Goal: Transaction & Acquisition: Purchase product/service

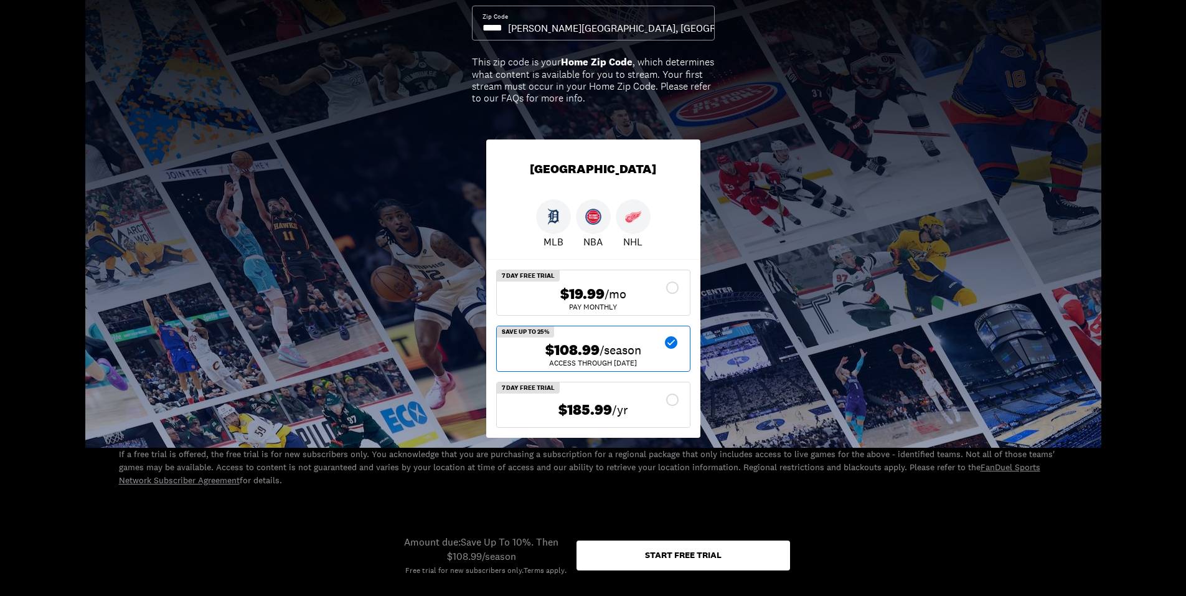
scroll to position [187, 0]
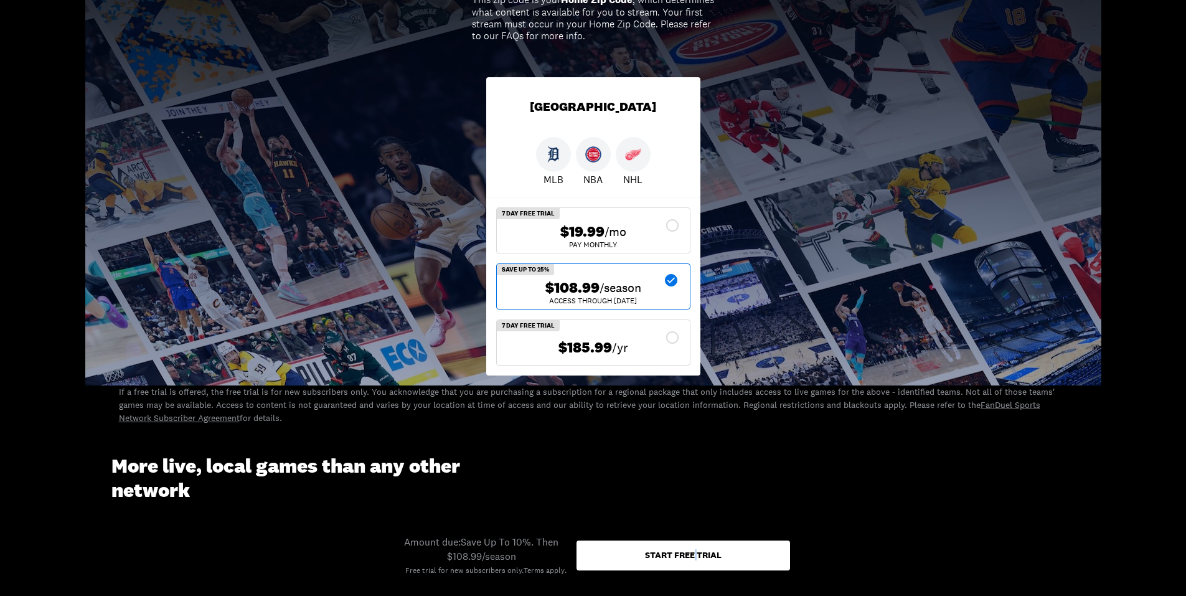
click at [696, 559] on div "Start free trial" at bounding box center [683, 554] width 77 height 9
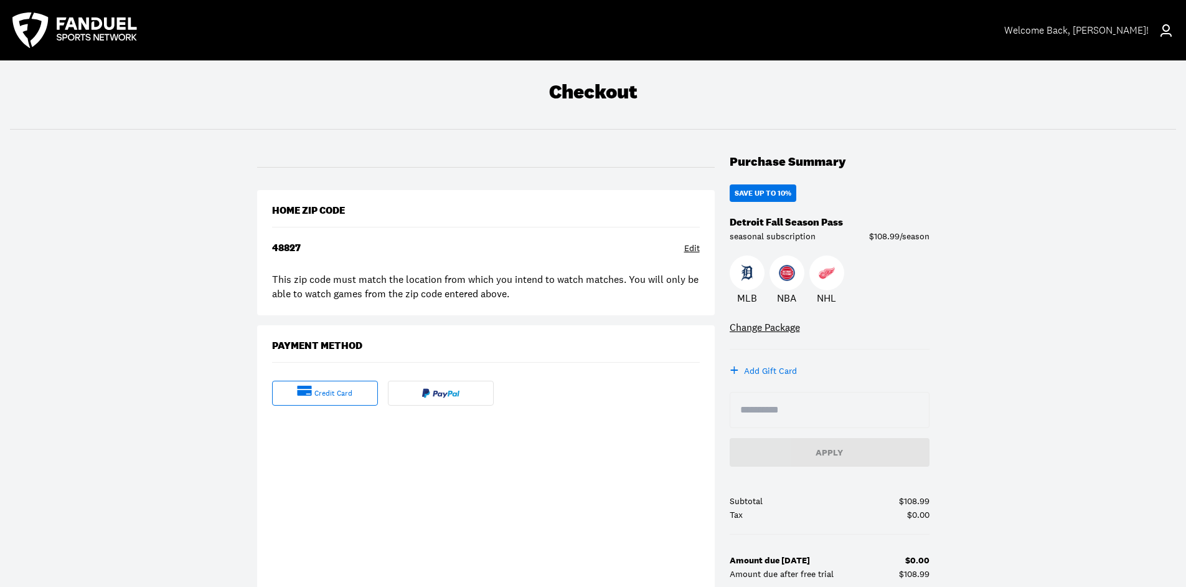
click at [696, 250] on div "Edit" at bounding box center [692, 248] width 16 height 12
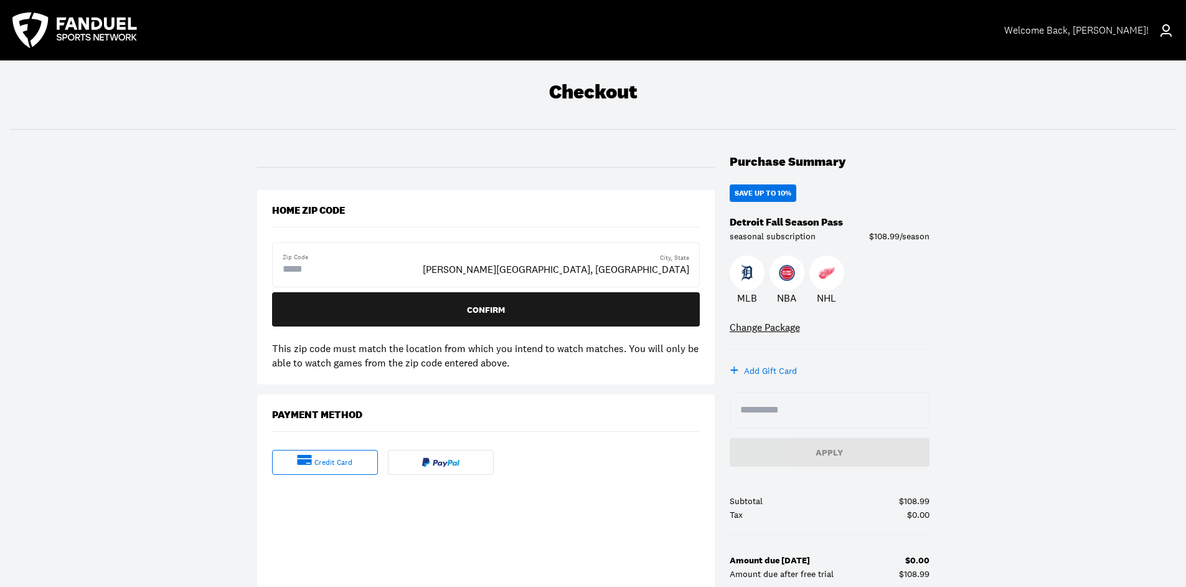
click at [316, 271] on input "text" at bounding box center [333, 269] width 100 height 15
type input "*****"
click at [184, 337] on div "Checkout Purchase Summary Save Up To 10% Detroit Fall Season Pass seasonal subs…" at bounding box center [593, 467] width 1186 height 814
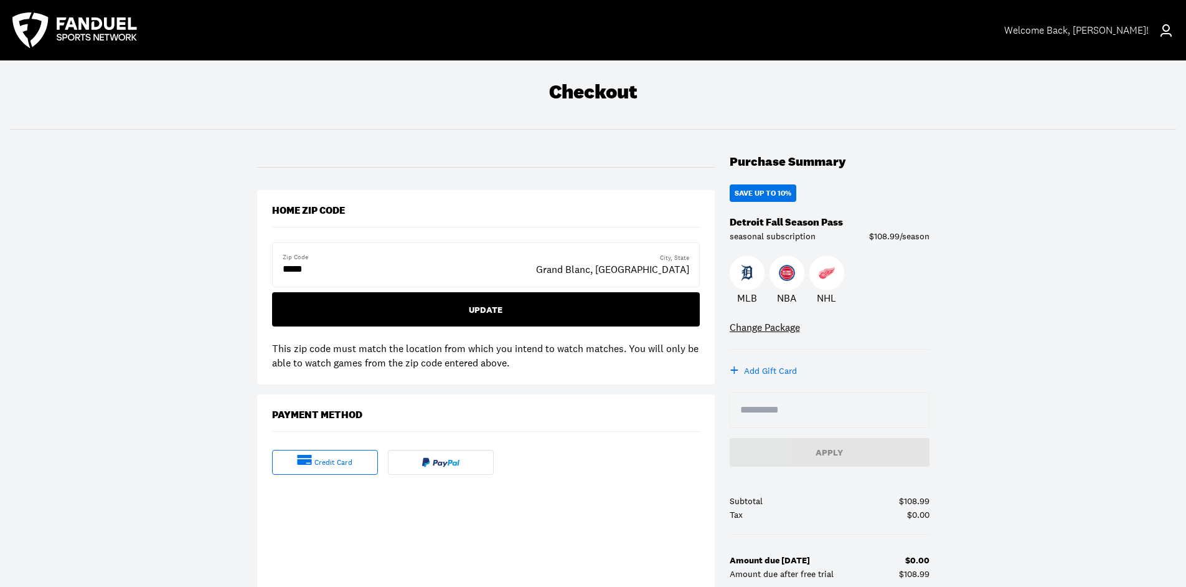
click at [444, 306] on div "Update" at bounding box center [486, 309] width 408 height 9
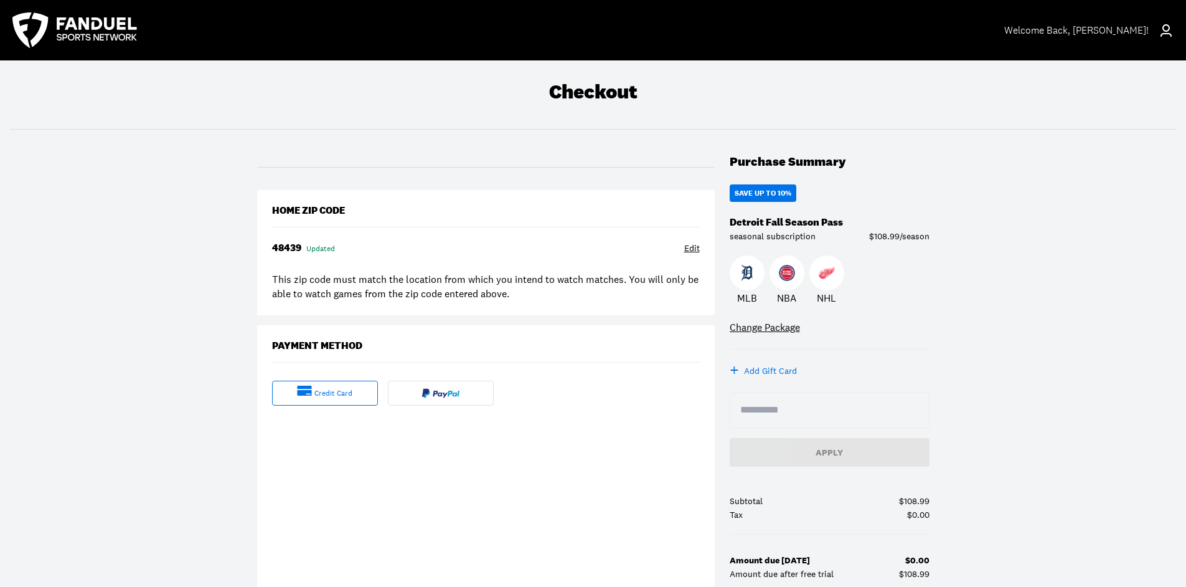
scroll to position [62, 0]
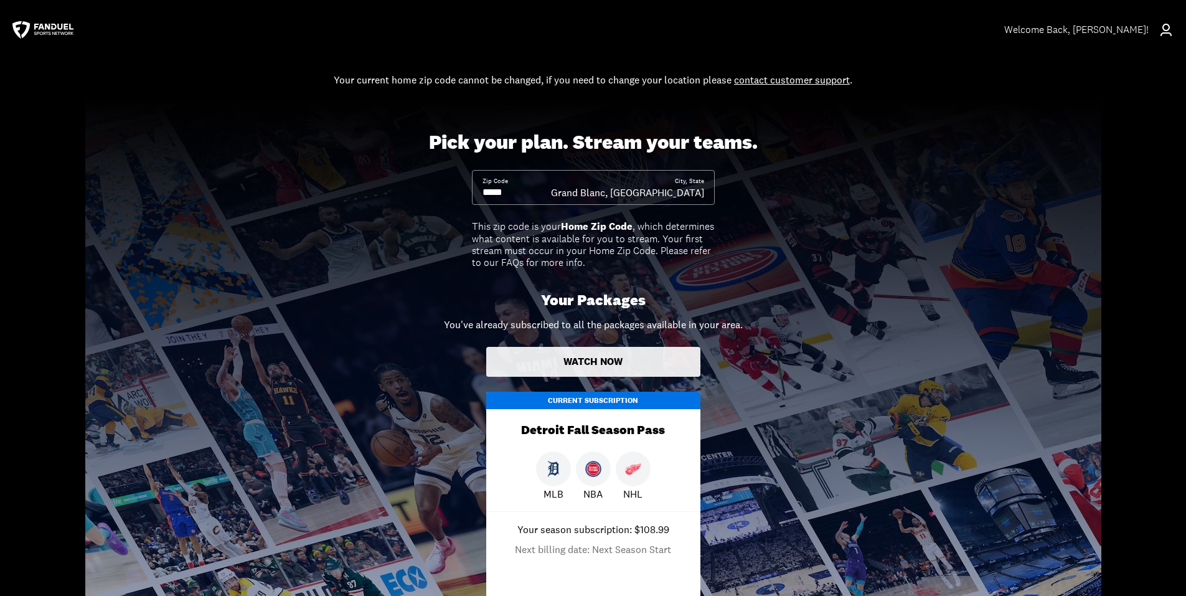
click at [583, 364] on button "Watch Now" at bounding box center [593, 362] width 214 height 30
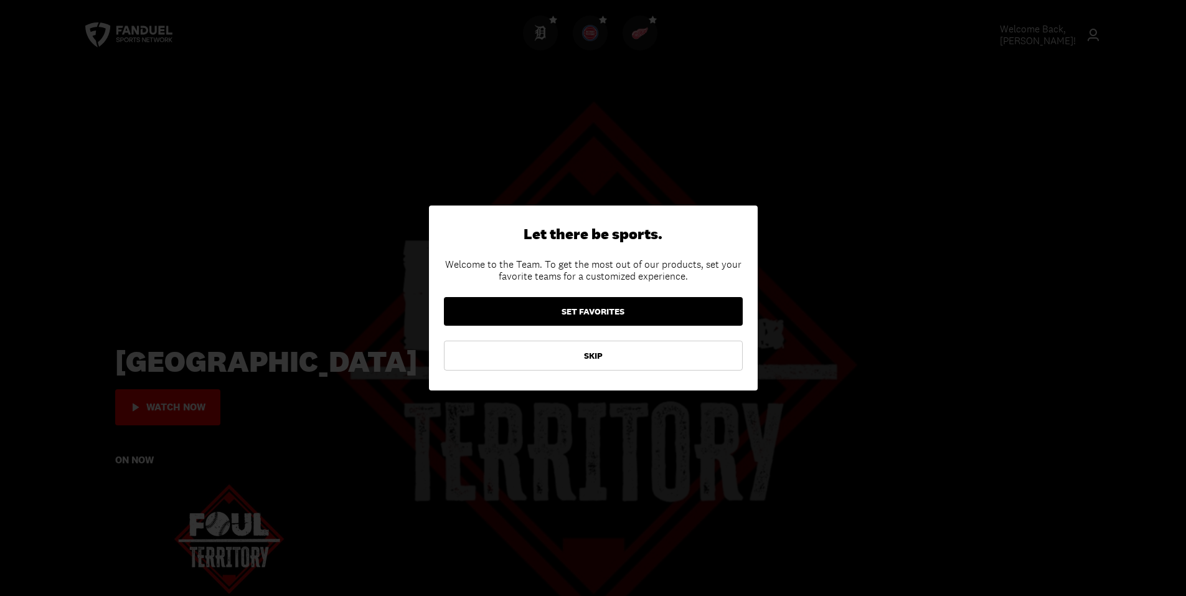
click at [592, 315] on button "SET FAVORITES" at bounding box center [593, 311] width 299 height 29
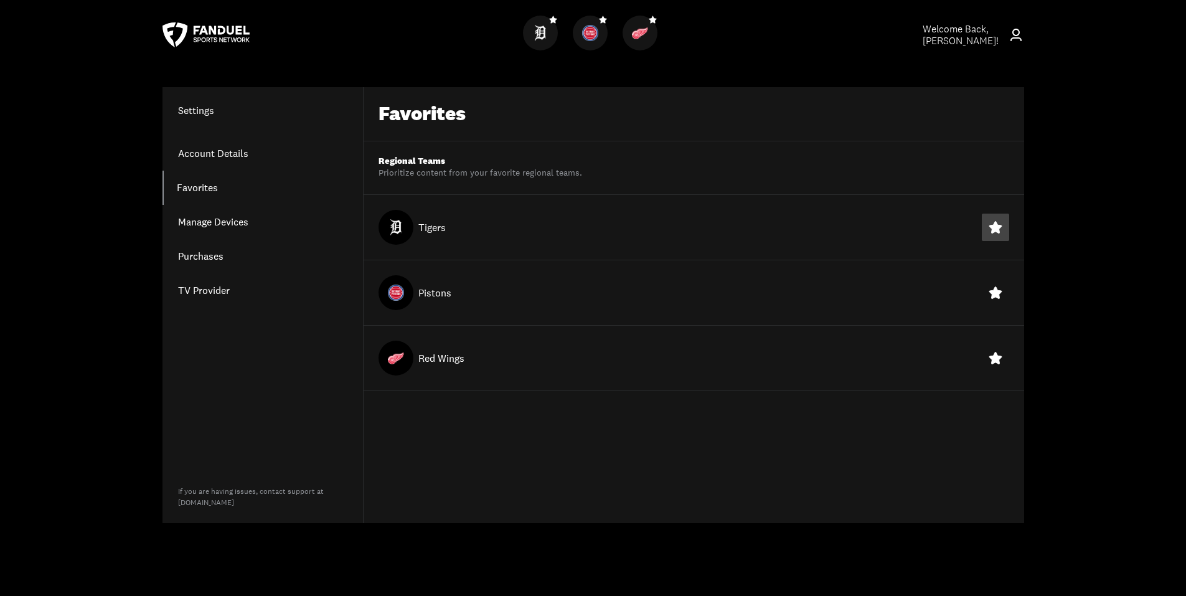
click at [996, 227] on icon at bounding box center [995, 227] width 11 height 9
click at [994, 298] on icon at bounding box center [995, 292] width 12 height 12
click at [994, 358] on icon at bounding box center [995, 358] width 15 height 15
click at [999, 364] on icon at bounding box center [995, 358] width 12 height 12
drag, startPoint x: 564, startPoint y: 351, endPoint x: 562, endPoint y: 357, distance: 7.1
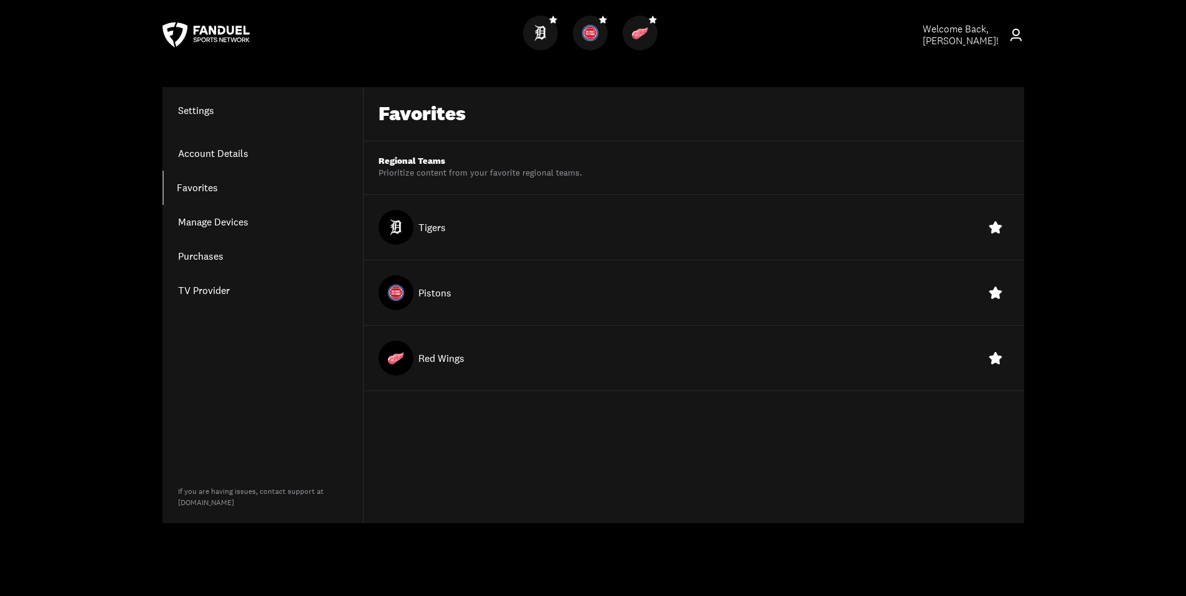
click at [562, 357] on div "Red Wings" at bounding box center [694, 358] width 661 height 65
click at [242, 156] on link "Account Details" at bounding box center [263, 153] width 200 height 34
